Goal: Transaction & Acquisition: Subscribe to service/newsletter

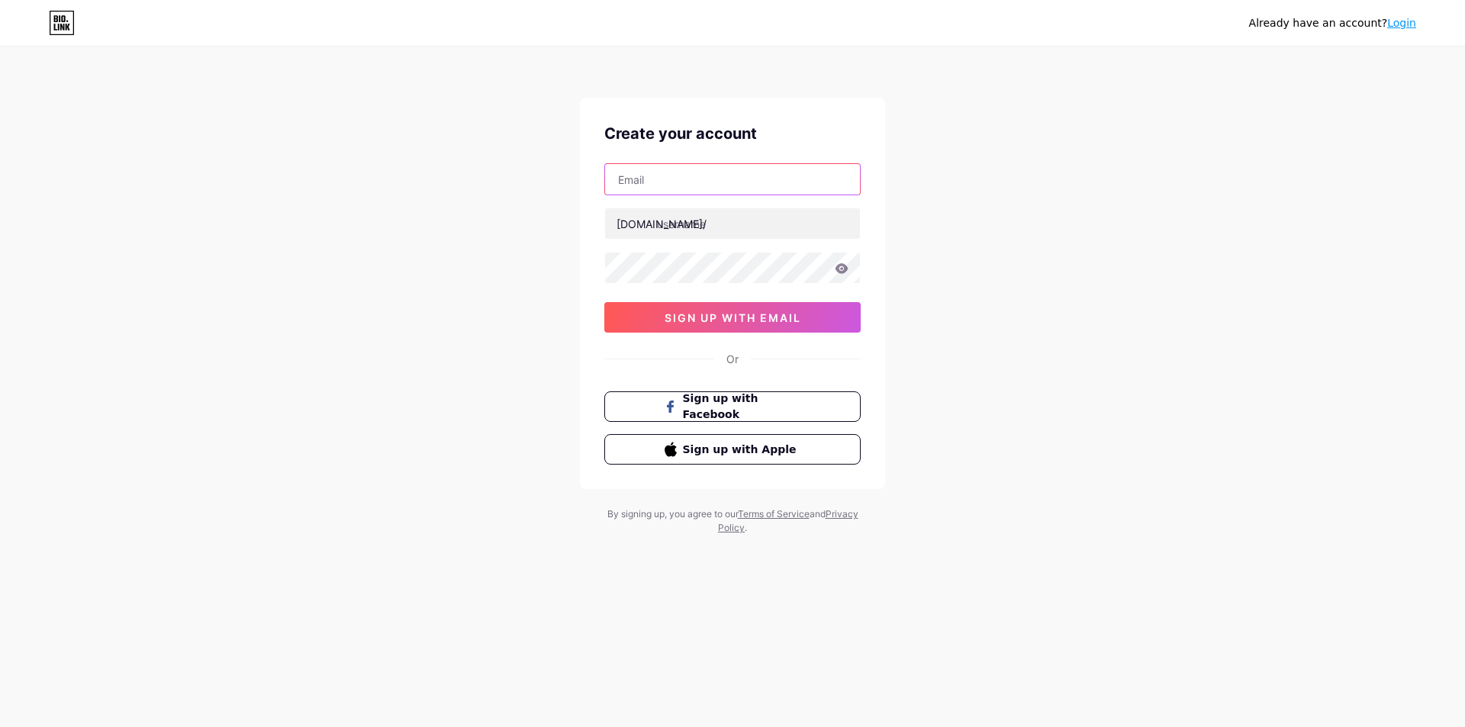
click at [687, 191] on input "text" at bounding box center [732, 179] width 255 height 31
type input "[EMAIL_ADDRESS][DOMAIN_NAME]"
click at [693, 211] on input "text" at bounding box center [732, 223] width 255 height 31
click at [689, 217] on input "text" at bounding box center [732, 223] width 255 height 31
click at [733, 223] on input "tokiasistentee" at bounding box center [732, 223] width 255 height 31
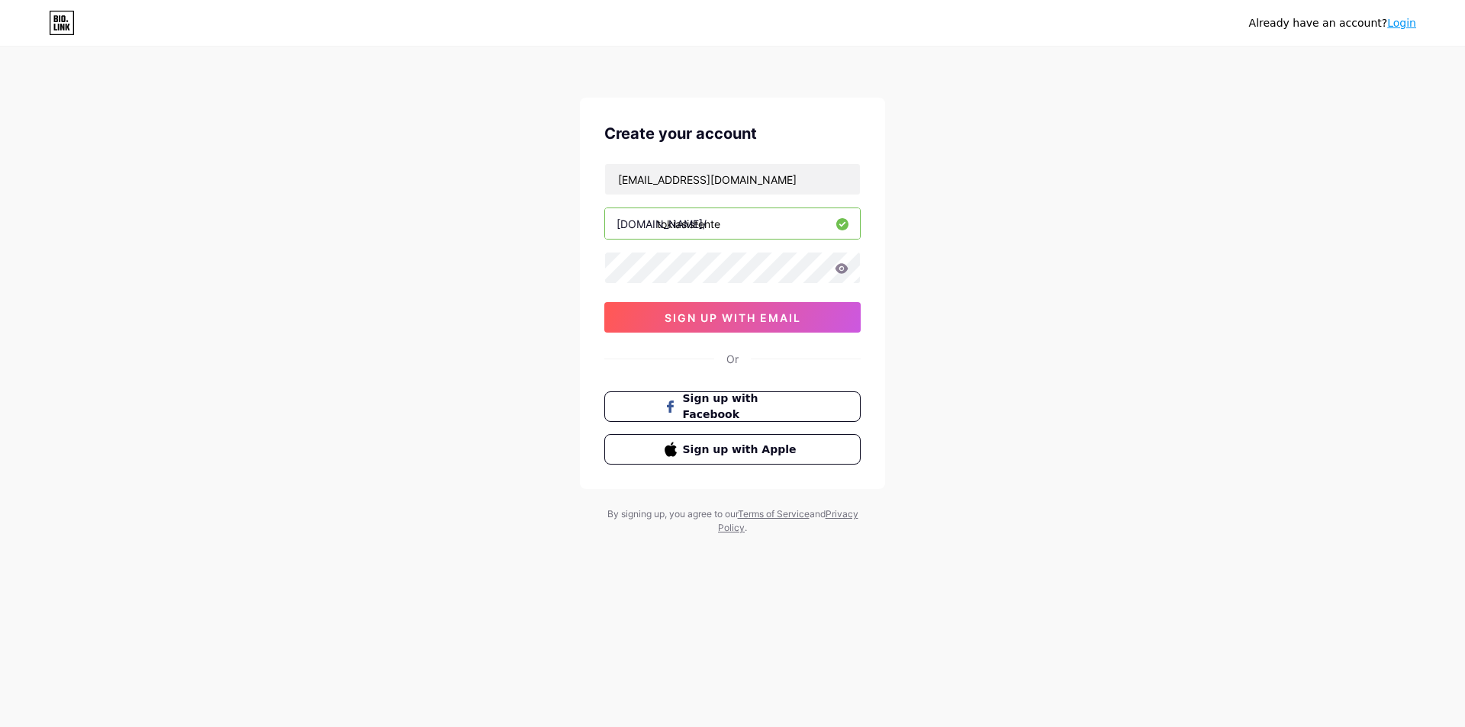
type input "tokiasistente"
click at [652, 313] on button "sign up with email" at bounding box center [732, 317] width 256 height 31
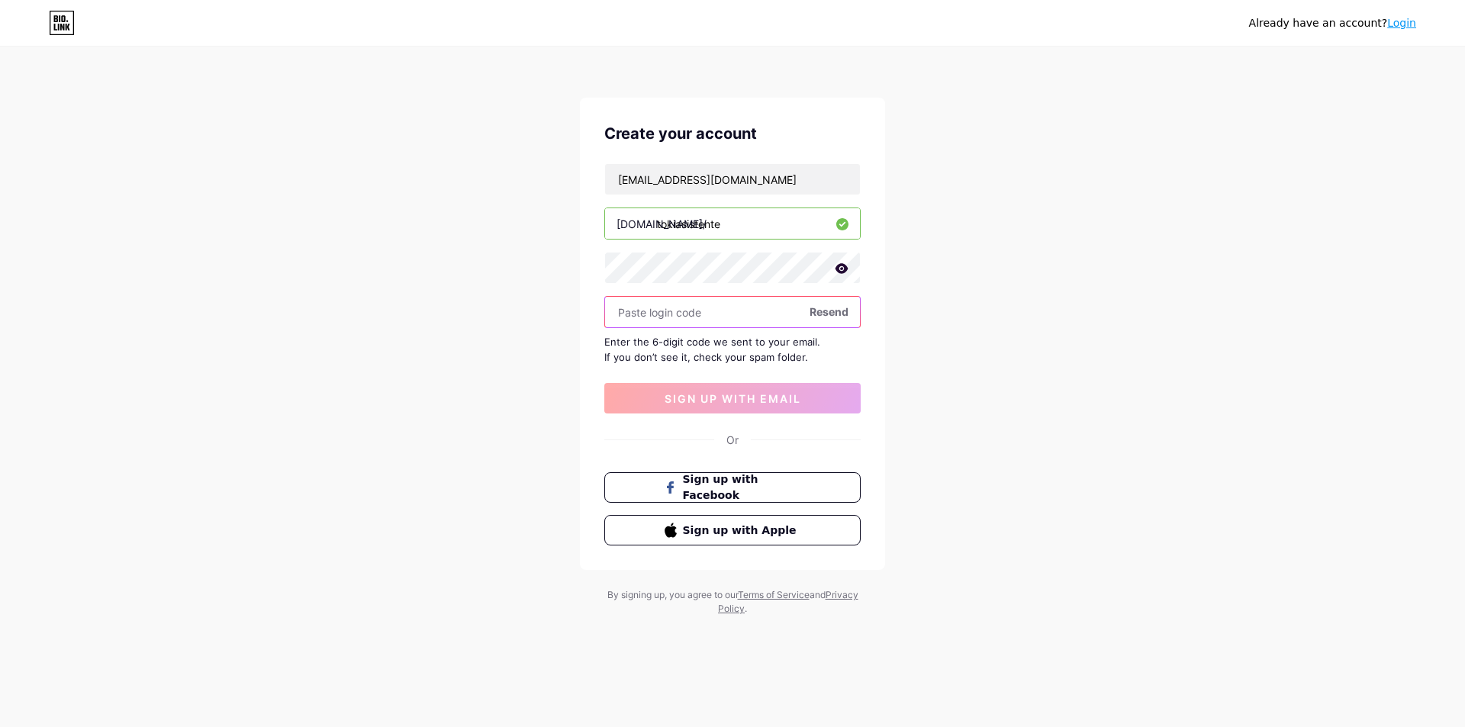
paste input "708438"
type input "708438"
click at [739, 402] on span "sign up with email" at bounding box center [732, 398] width 137 height 13
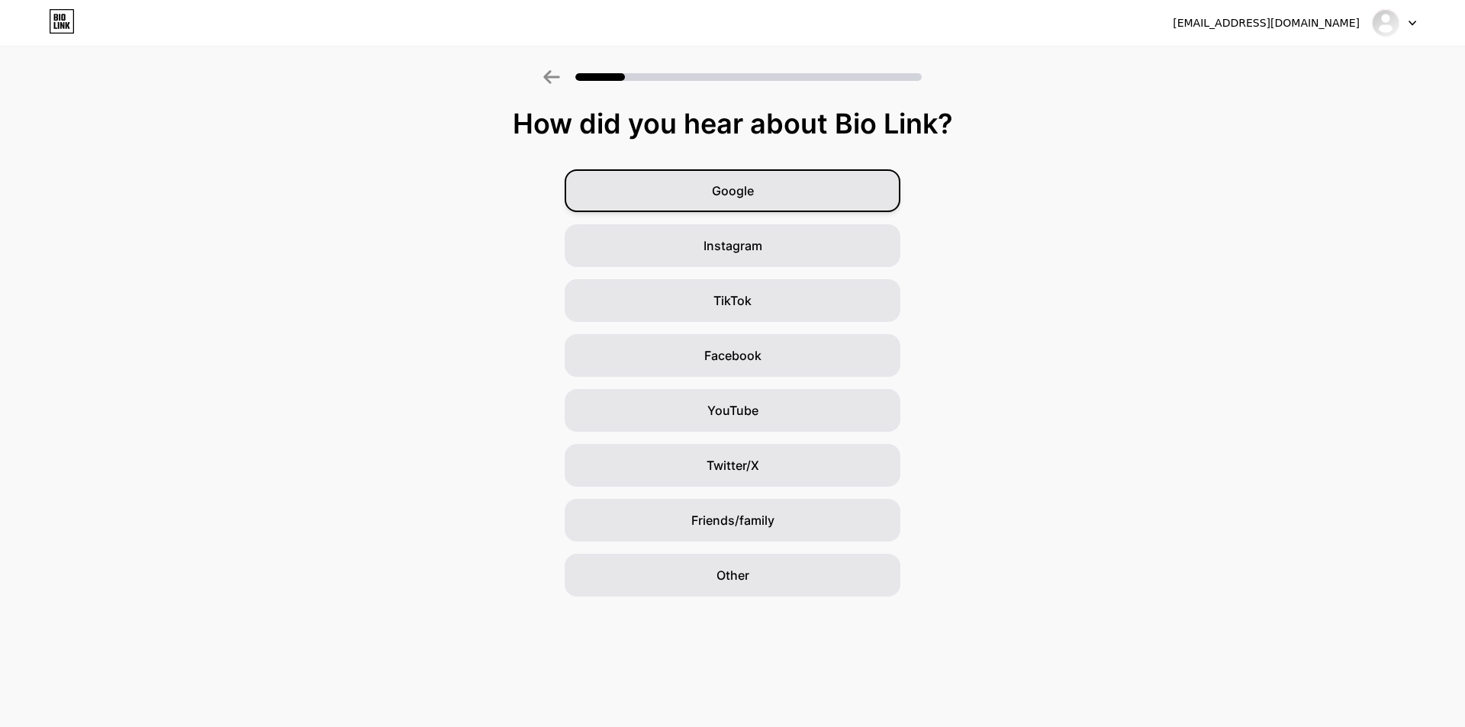
click at [748, 206] on div "Google" at bounding box center [733, 190] width 336 height 43
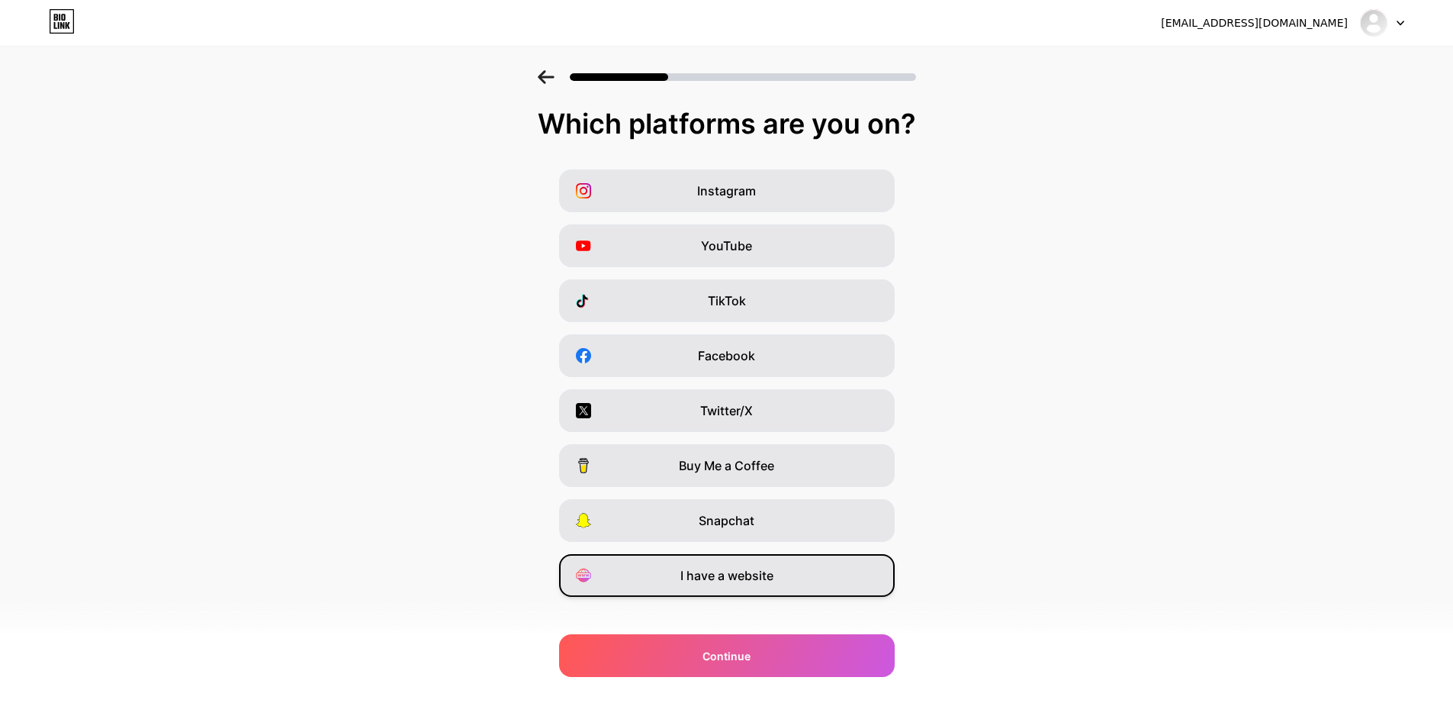
click at [709, 573] on span "I have a website" at bounding box center [726, 575] width 93 height 18
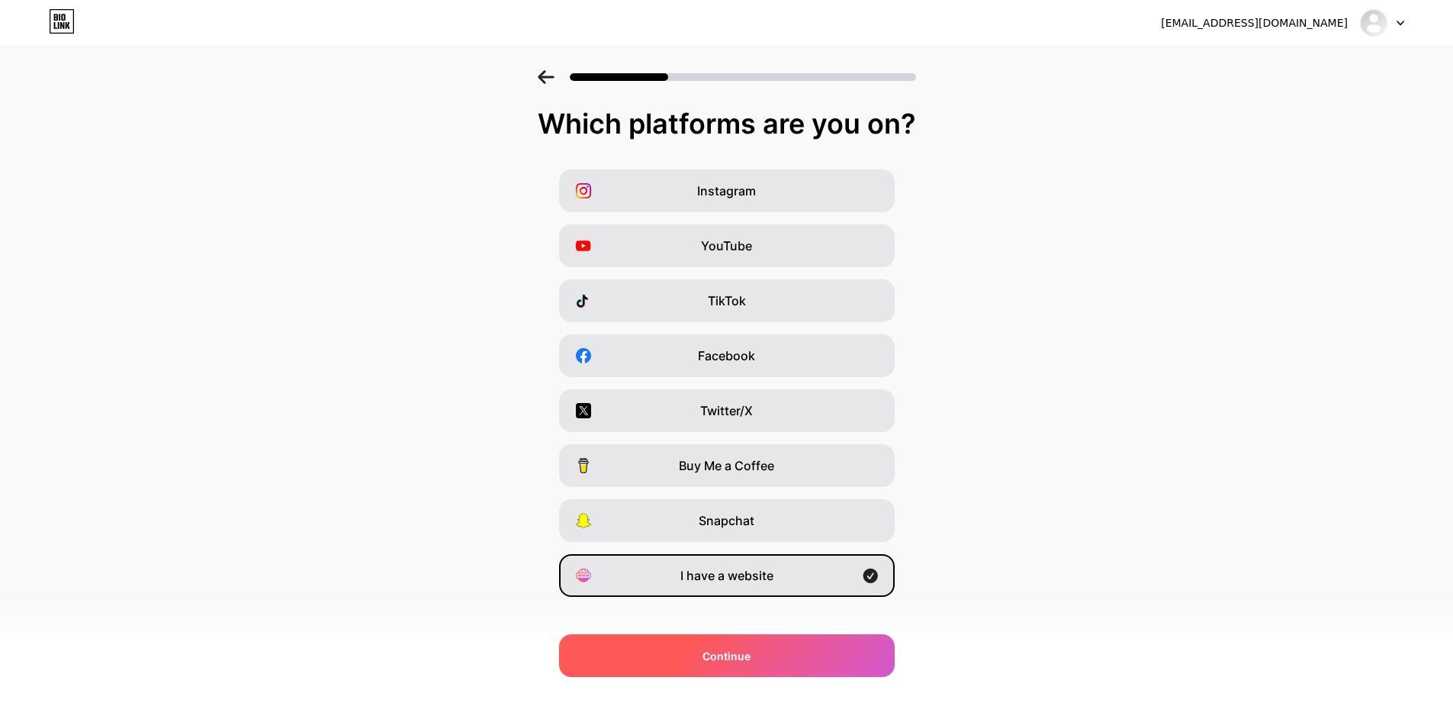
click at [796, 653] on div "Continue" at bounding box center [727, 655] width 336 height 43
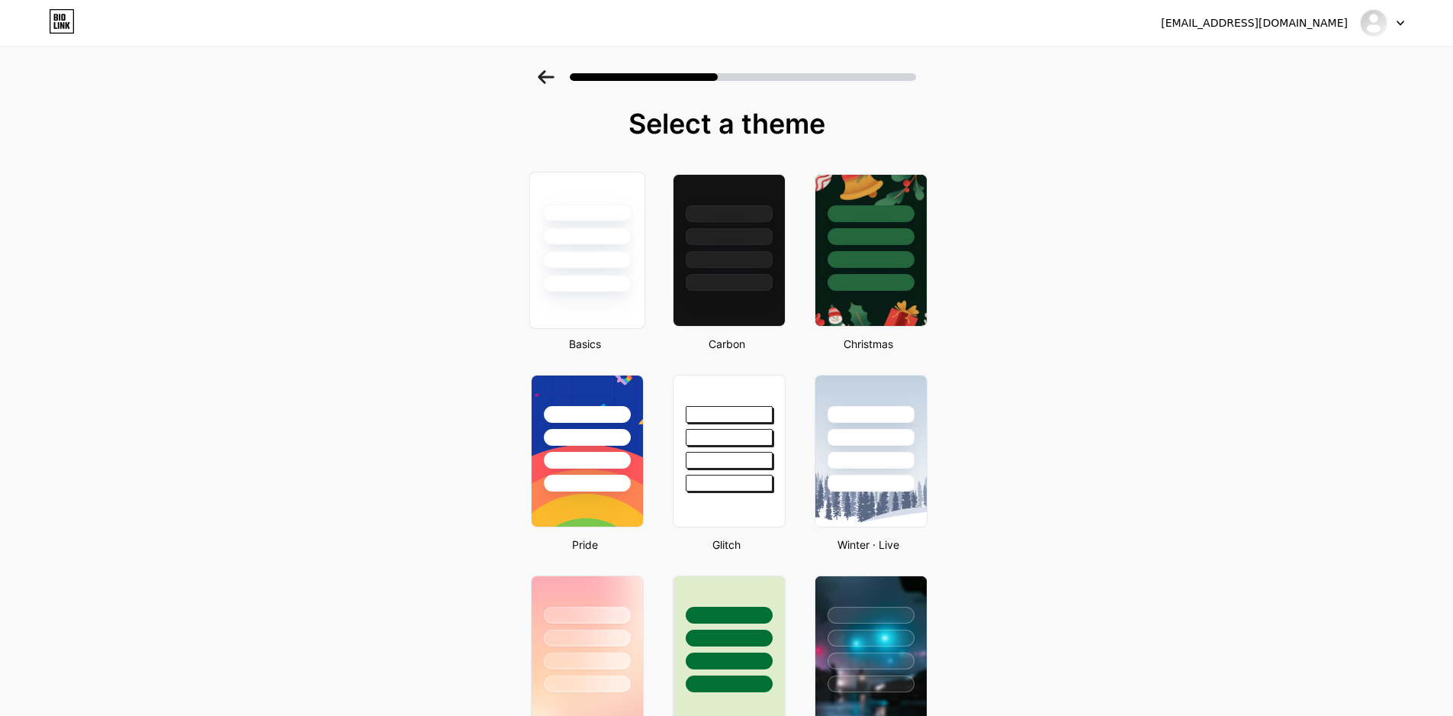
click at [583, 250] on div at bounding box center [586, 232] width 114 height 120
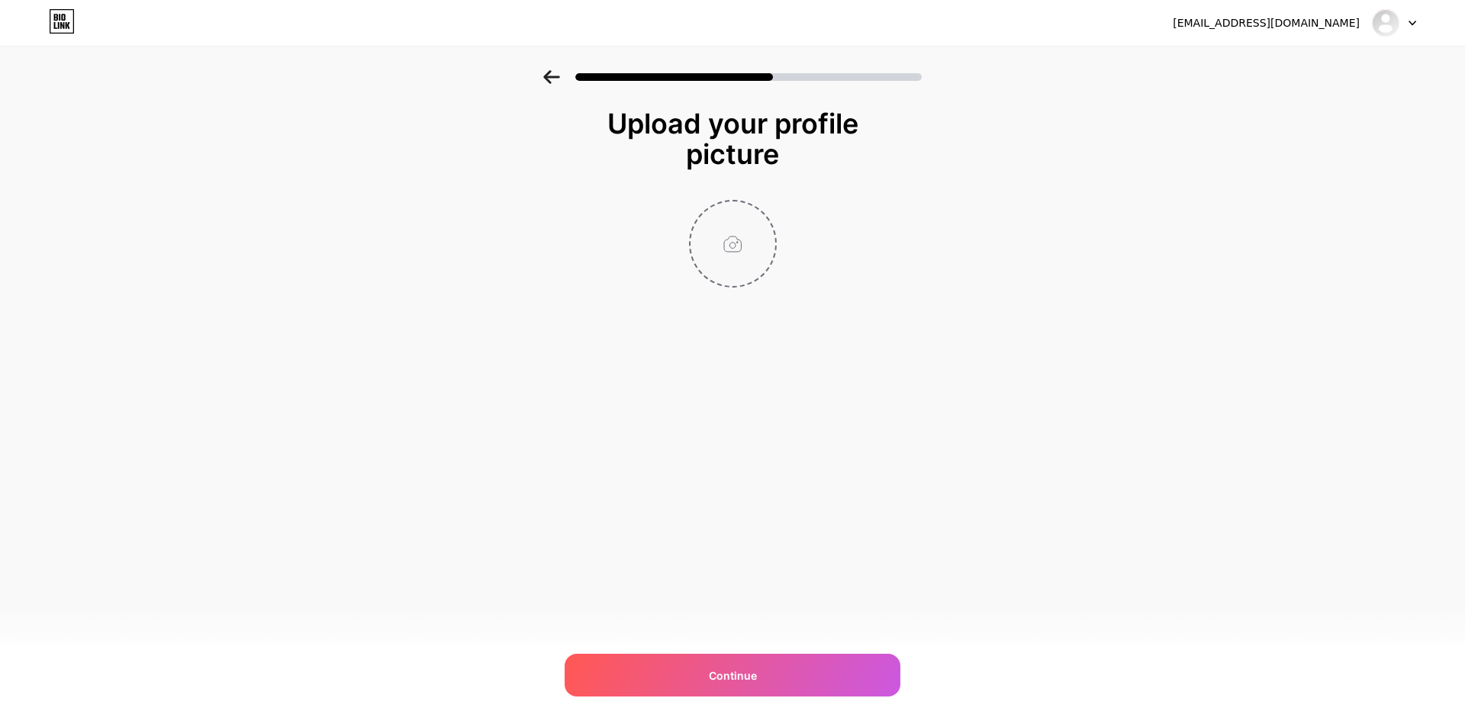
click at [752, 256] on input "file" at bounding box center [732, 243] width 85 height 85
type input "C:\fakepath\2.png"
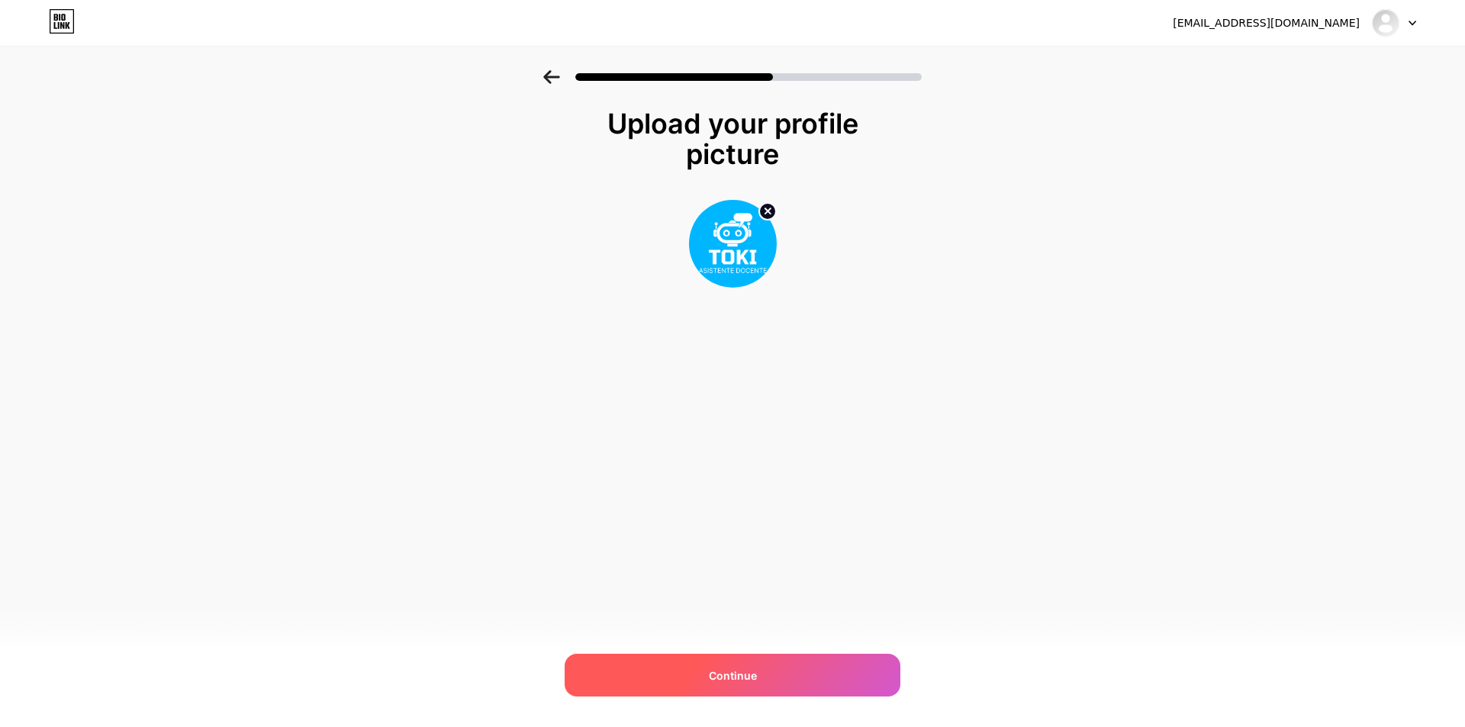
click at [736, 658] on div "Continue" at bounding box center [733, 675] width 336 height 43
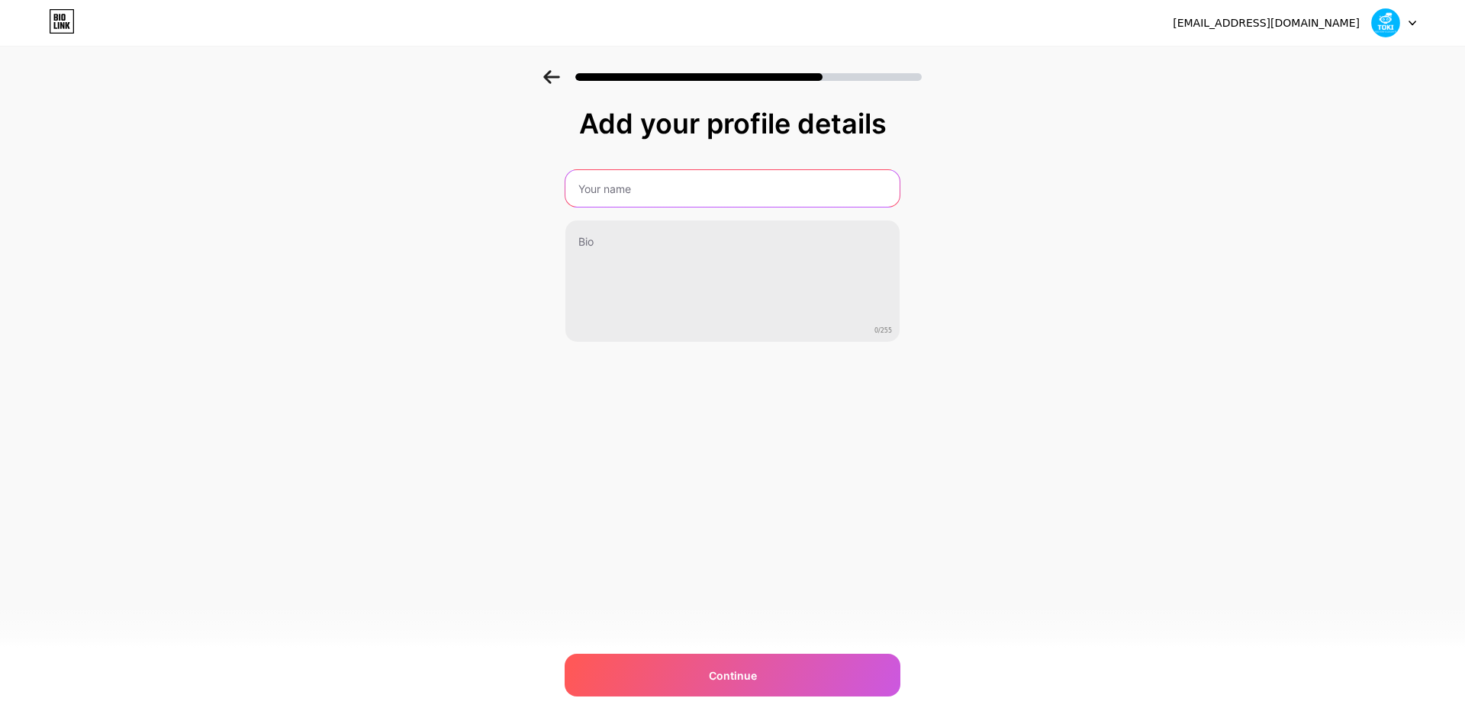
click at [697, 191] on input "text" at bounding box center [732, 188] width 334 height 37
type input "Toki Asistente Docente"
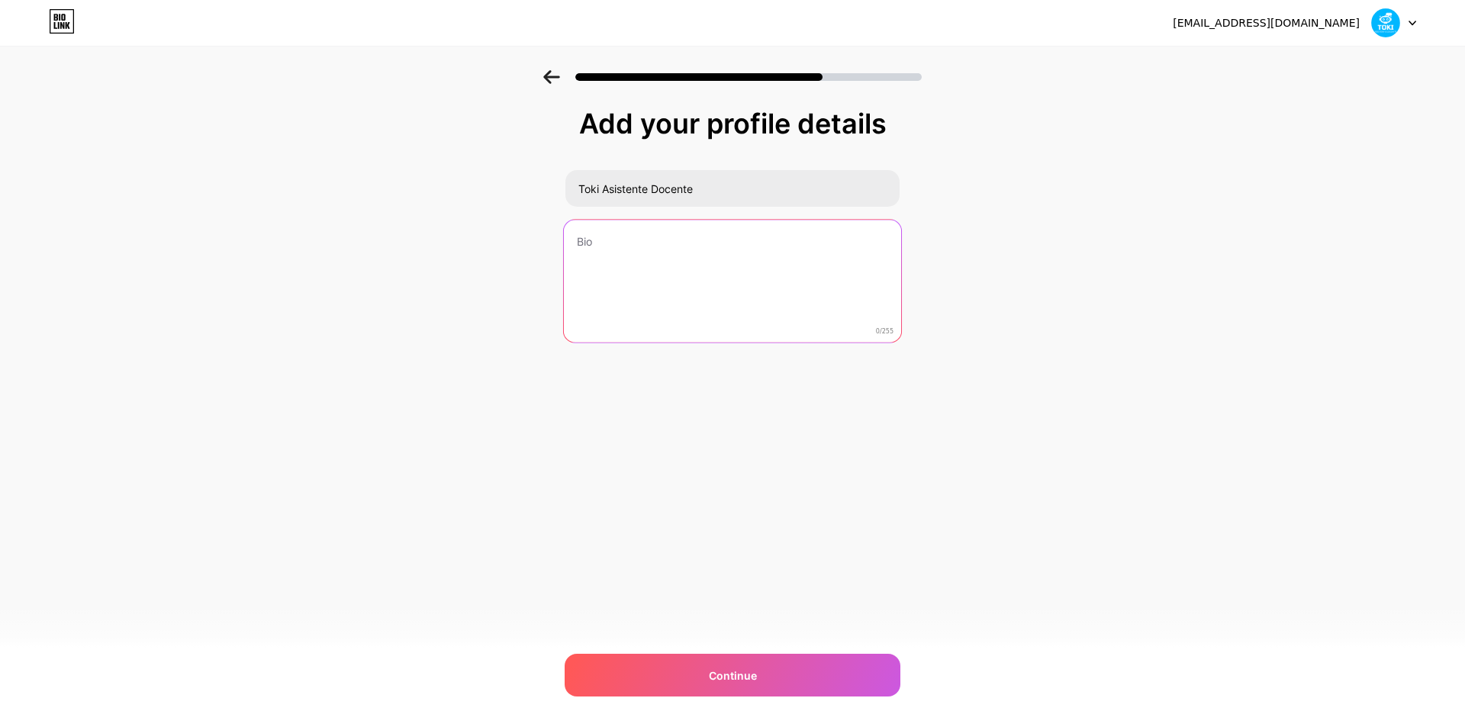
paste textarea "Planificá tus clases rápido, cuándo y dónde quieras (Inicial, Primaria, Secunda…"
click at [581, 272] on textarea "Planificá tus clases rápido, cuándo y dónde quieras (Inicial, Primaria, Secunda…" at bounding box center [732, 282] width 337 height 124
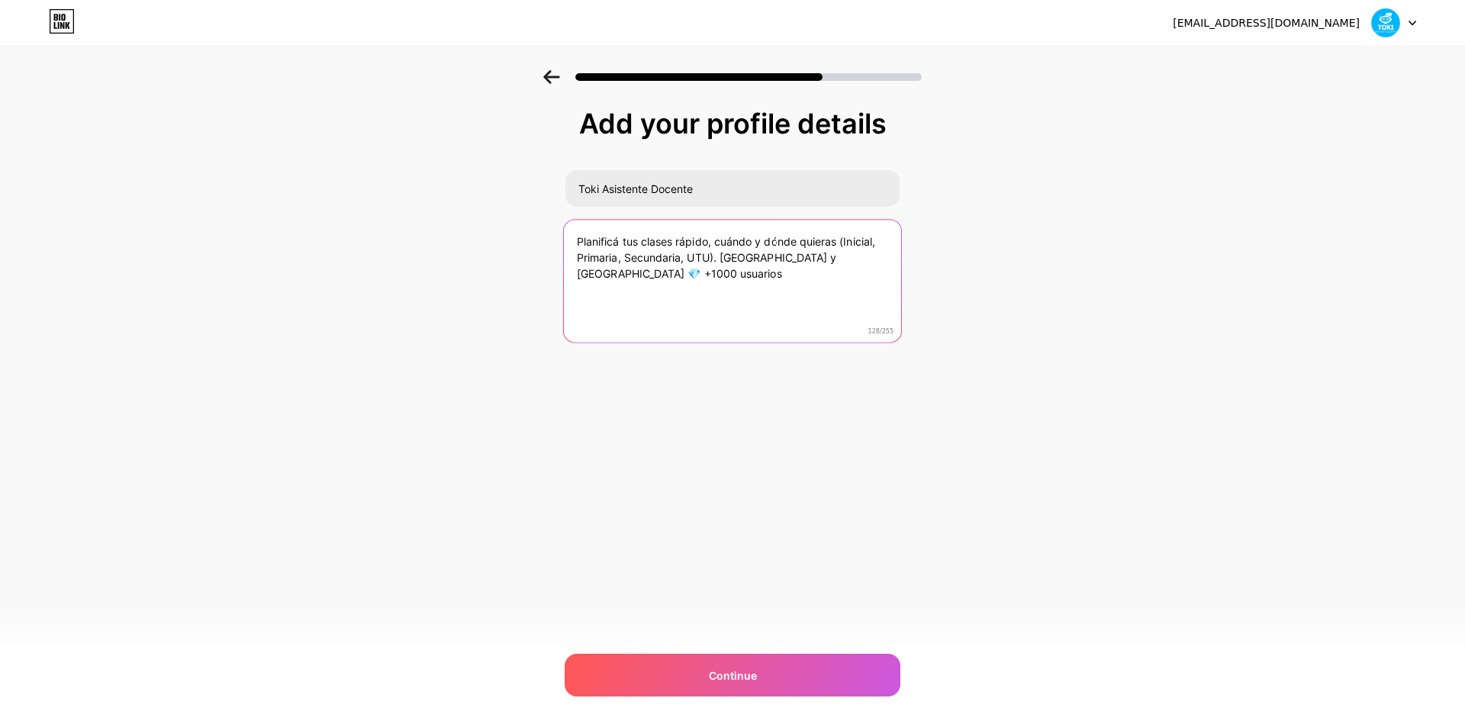
drag, startPoint x: 722, startPoint y: 259, endPoint x: 826, endPoint y: 258, distance: 103.8
click at [826, 258] on textarea "Planificá tus clases rápido, cuándo y dónde quieras (Inicial, Primaria, Secunda…" at bounding box center [732, 282] width 337 height 124
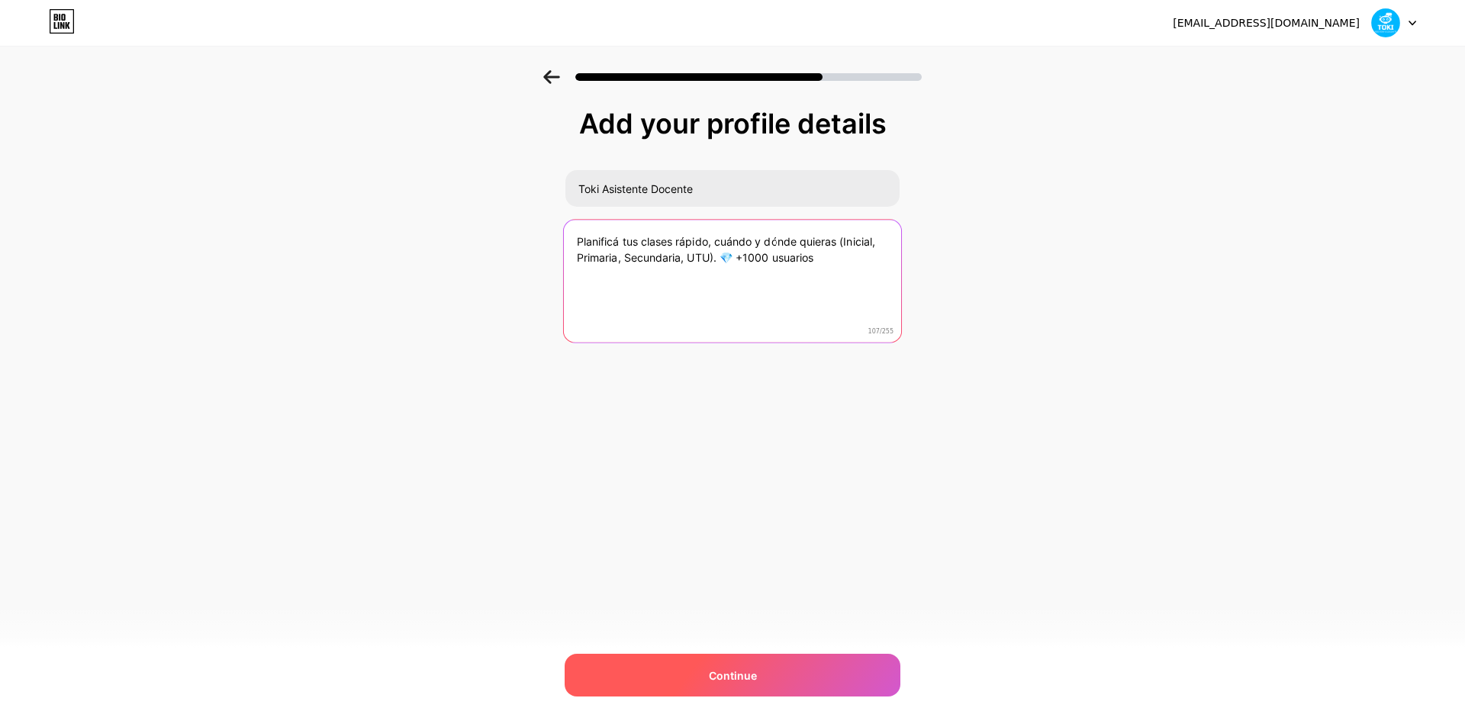
type textarea "Planificá tus clases rápido, cuándo y dónde quieras (Inicial, Primaria, Secunda…"
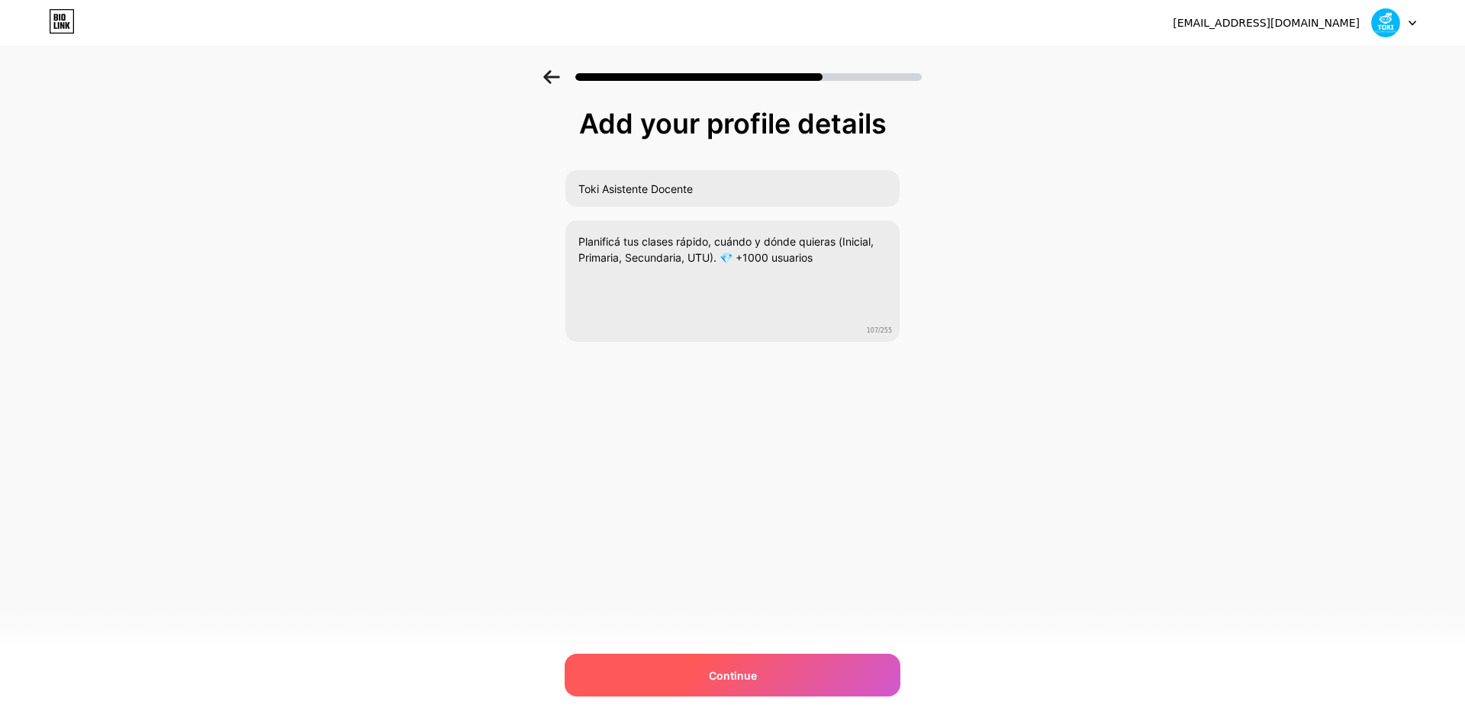
click at [737, 677] on span "Continue" at bounding box center [733, 676] width 48 height 16
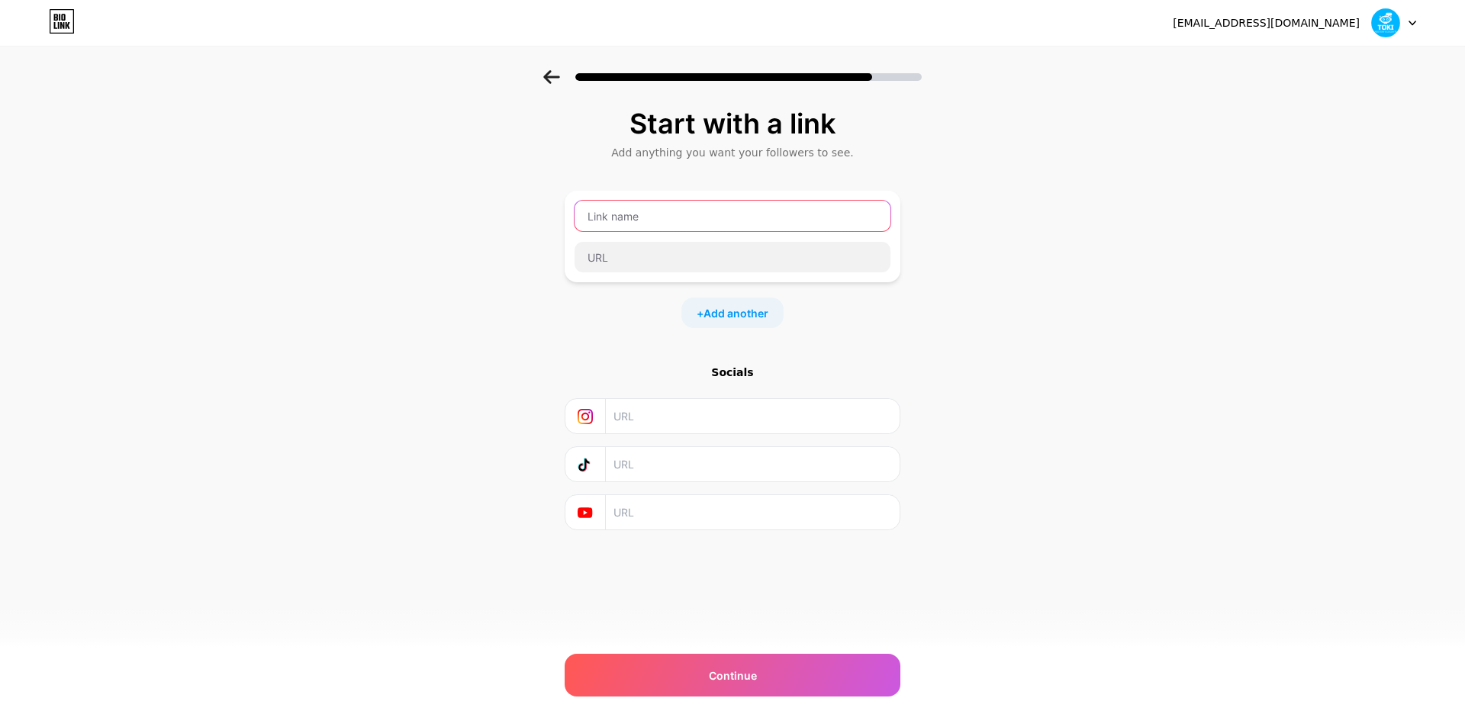
click at [685, 221] on input "text" at bounding box center [732, 216] width 316 height 31
type input "Sitio Web"
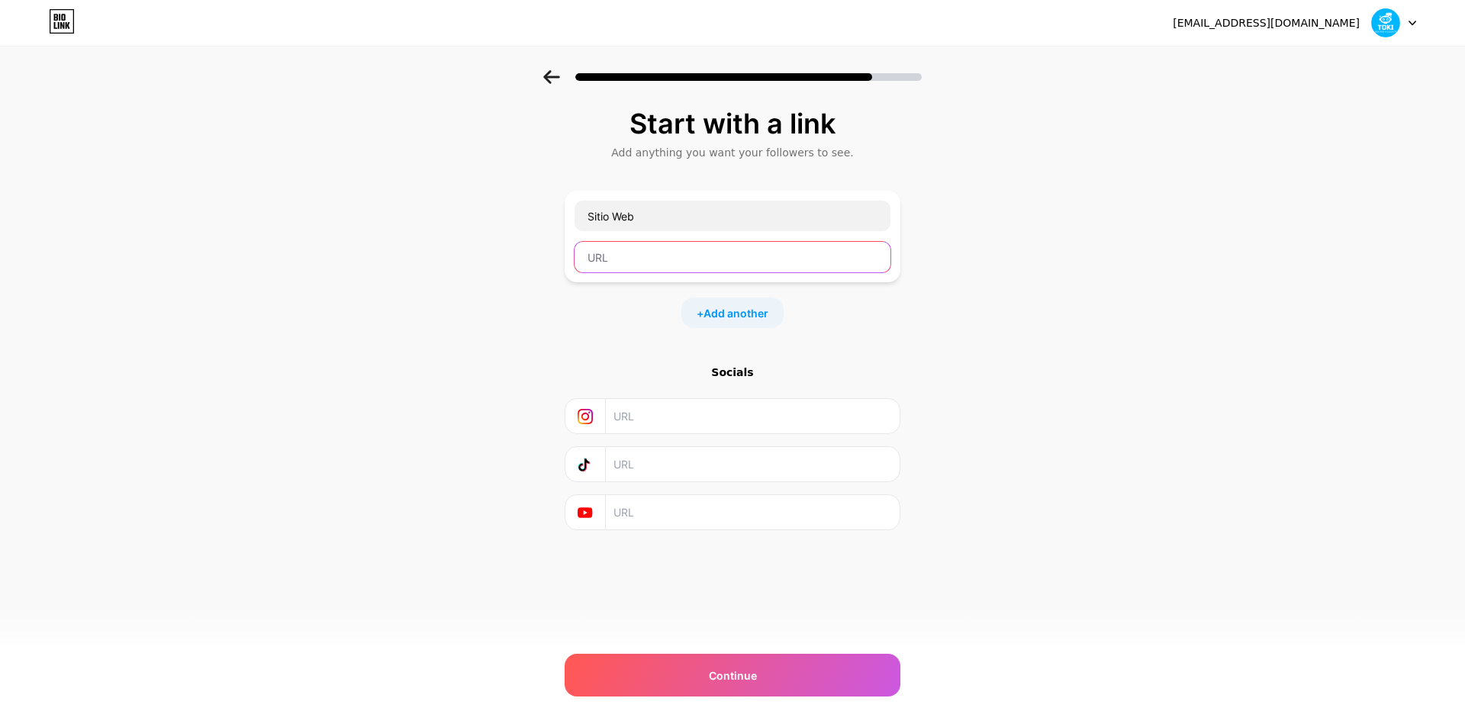
click at [649, 269] on input "text" at bounding box center [732, 257] width 316 height 31
paste input "[URL][DOMAIN_NAME]"
type input "[URL][DOMAIN_NAME]"
click at [700, 422] on input "text" at bounding box center [751, 416] width 277 height 34
paste input "[URL][DOMAIN_NAME]"
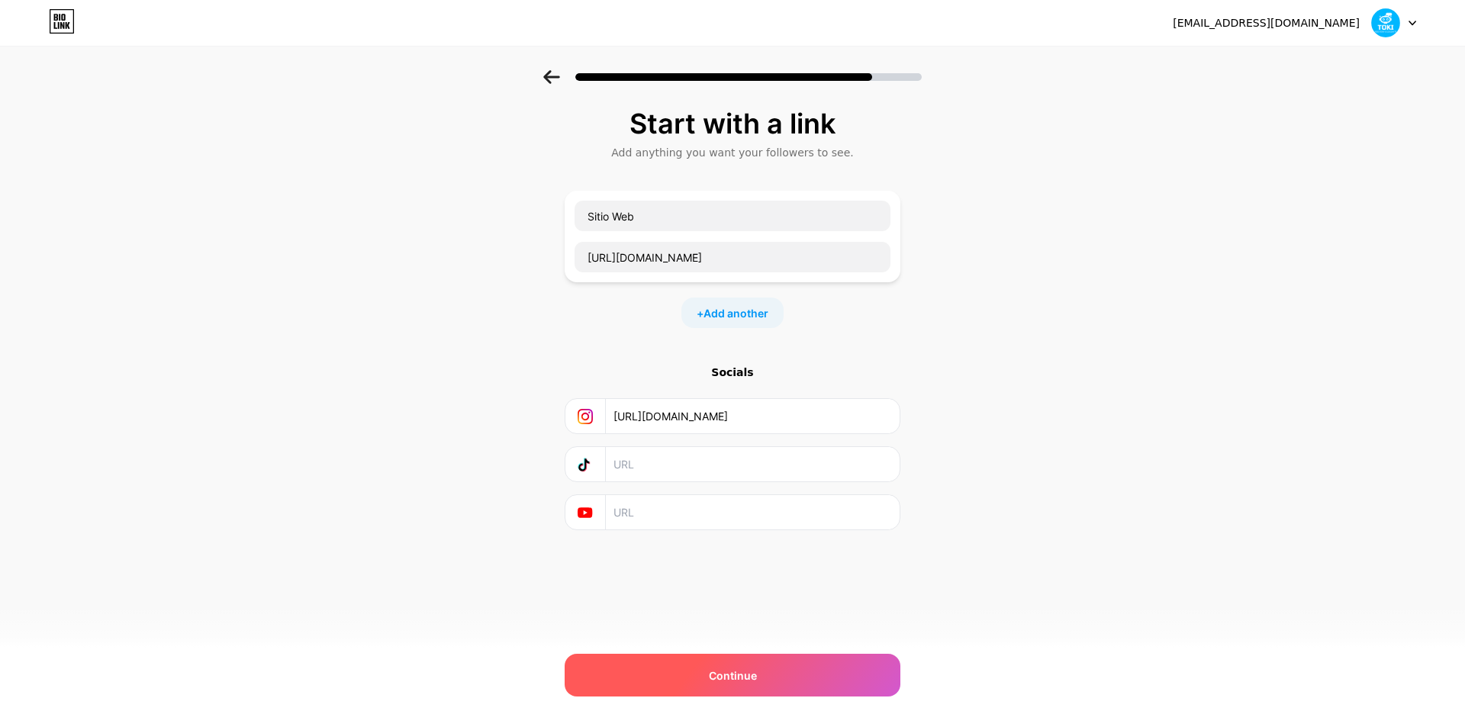
type input "[URL][DOMAIN_NAME]"
drag, startPoint x: 706, startPoint y: 674, endPoint x: 688, endPoint y: 666, distance: 20.1
click at [706, 674] on div "Continue" at bounding box center [733, 675] width 336 height 43
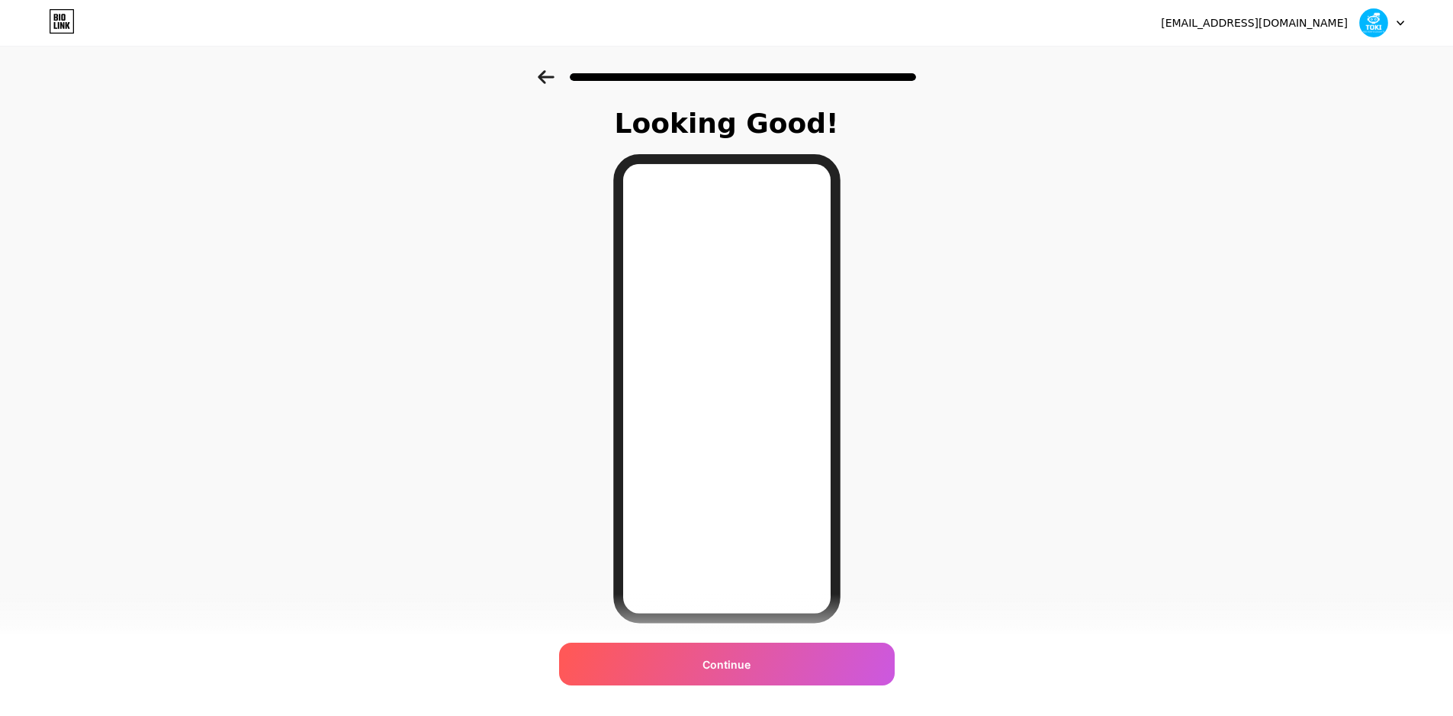
drag, startPoint x: 745, startPoint y: 663, endPoint x: 834, endPoint y: 677, distance: 90.3
click at [745, 664] on span "Continue" at bounding box center [727, 664] width 48 height 16
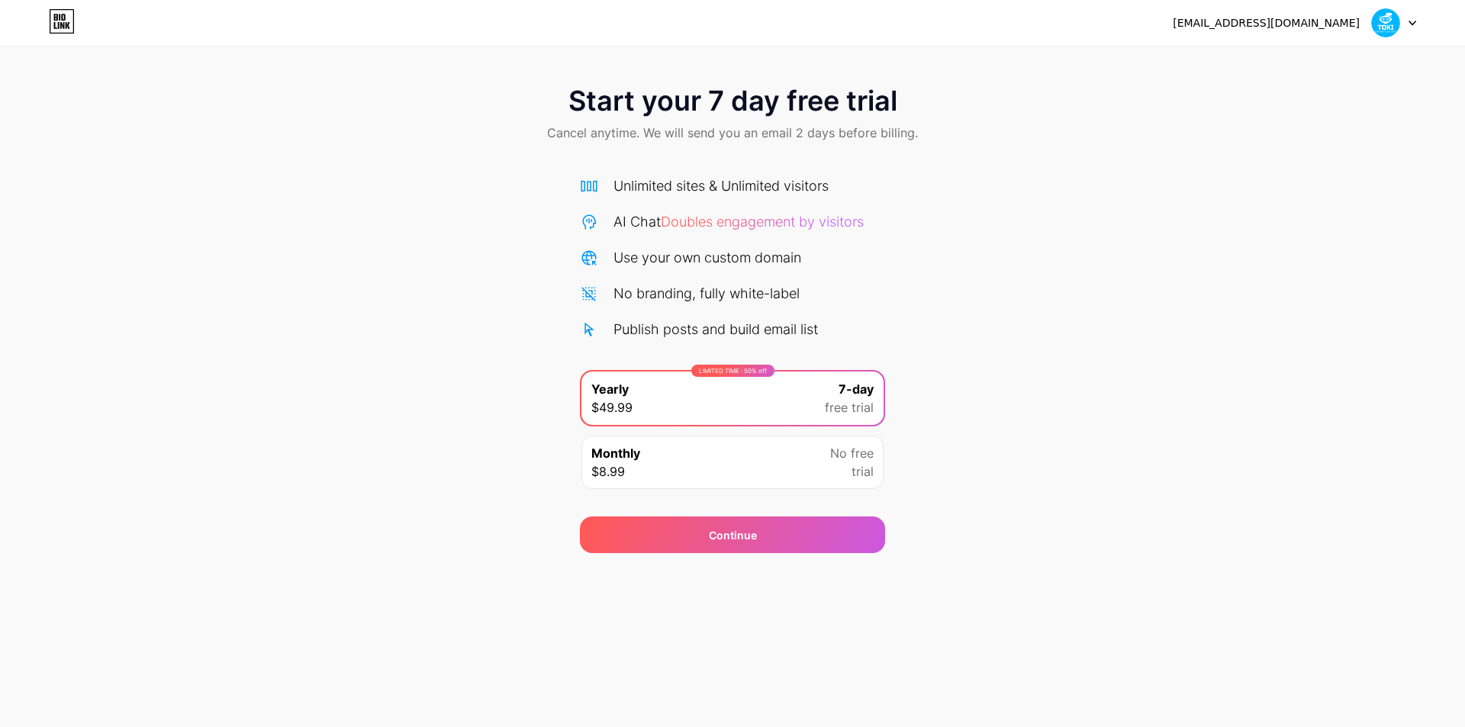
click at [976, 469] on div "Start your 7 day free trial Cancel anytime. We will send you an email 2 days be…" at bounding box center [732, 311] width 1465 height 483
click at [73, 21] on div "[EMAIL_ADDRESS][DOMAIN_NAME] Logout" at bounding box center [732, 22] width 1465 height 27
click at [67, 21] on icon at bounding box center [62, 21] width 26 height 24
click at [1352, 25] on div "[EMAIL_ADDRESS][DOMAIN_NAME]" at bounding box center [1266, 23] width 187 height 16
click at [1432, 22] on div "[EMAIL_ADDRESS][DOMAIN_NAME] Logout" at bounding box center [732, 22] width 1465 height 27
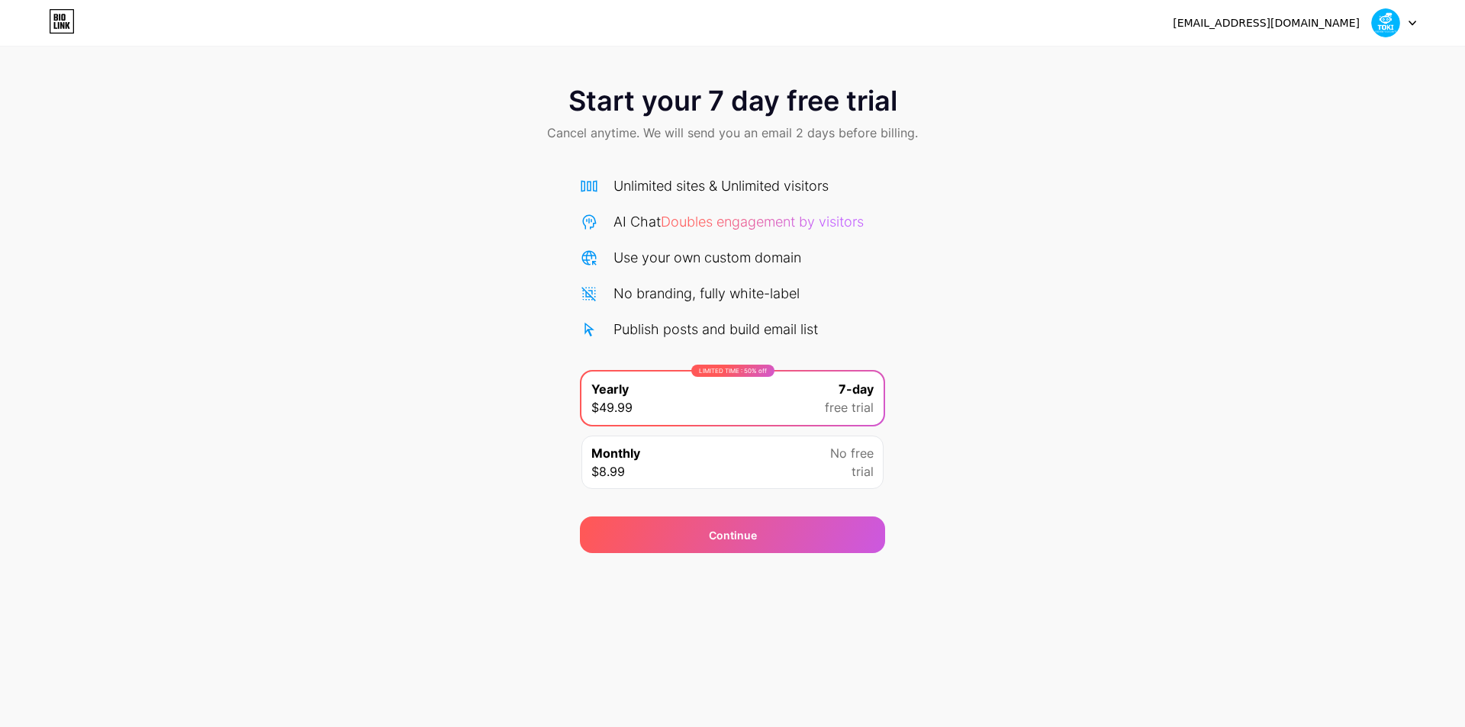
click at [1414, 18] on div at bounding box center [1394, 22] width 44 height 27
click at [1304, 66] on li "Logout" at bounding box center [1320, 62] width 189 height 41
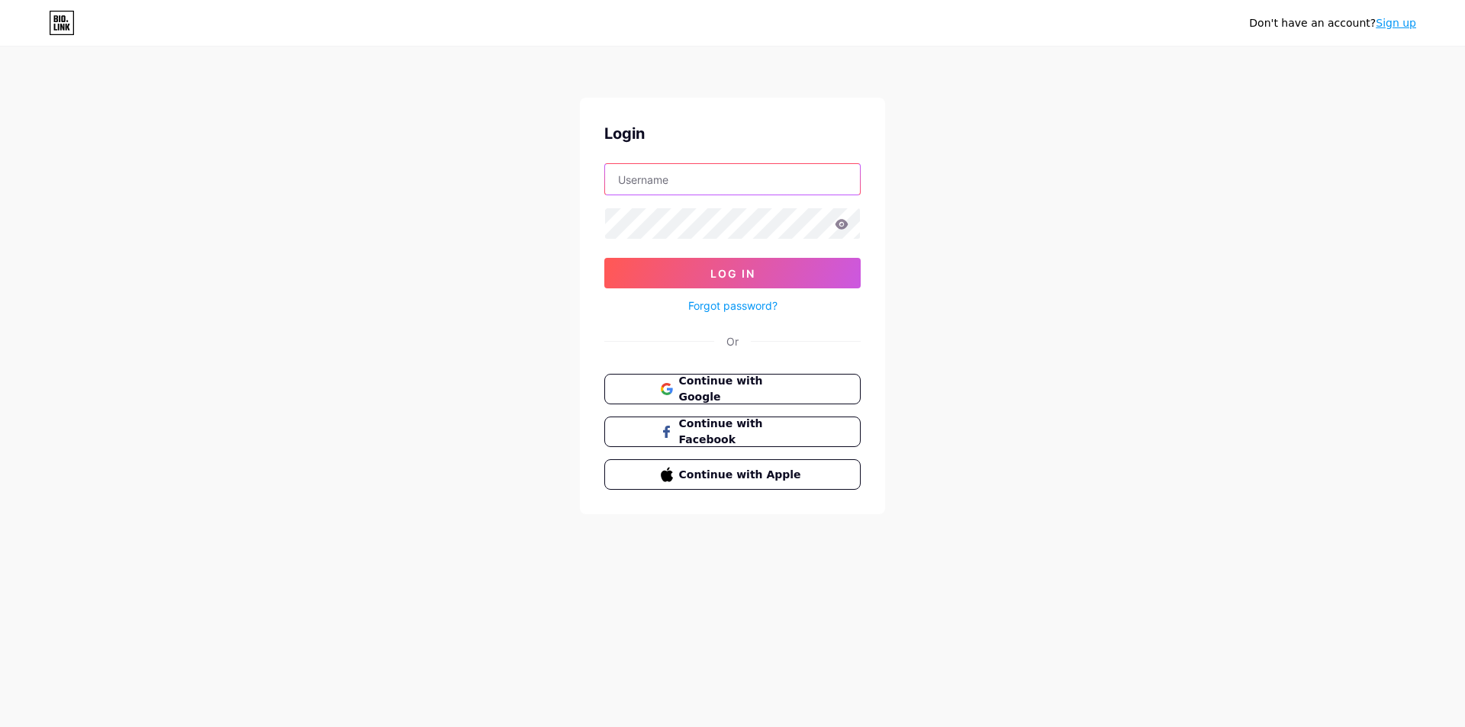
type input "[EMAIL_ADDRESS][DOMAIN_NAME]"
